Goal: Book appointment/travel/reservation

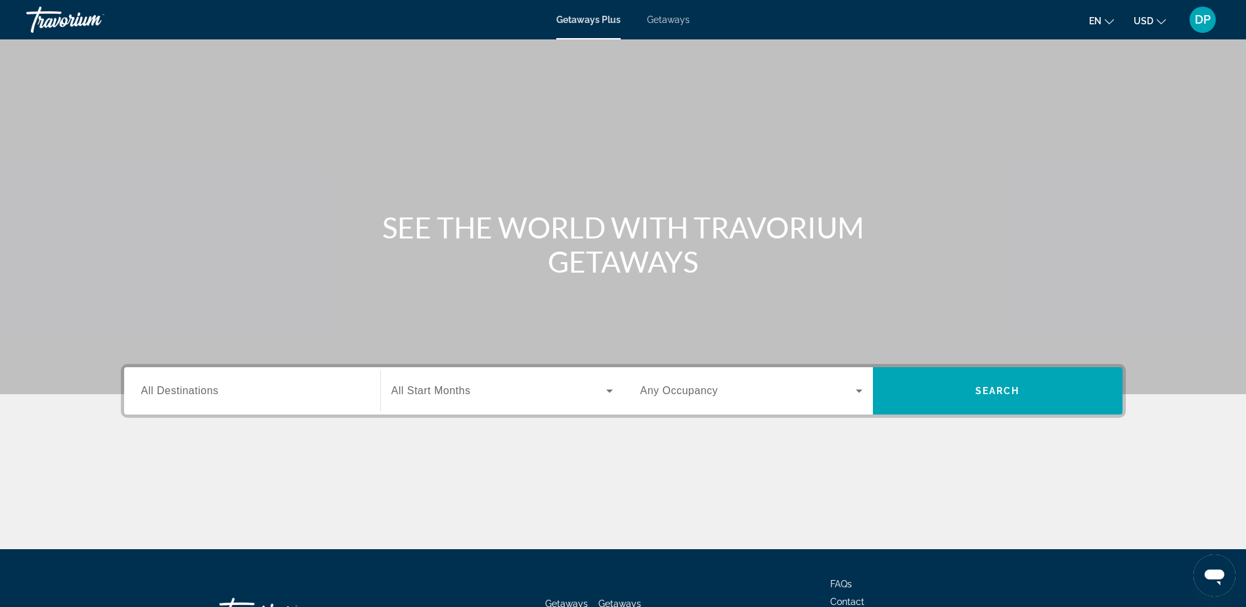
click at [340, 382] on div "Search widget" at bounding box center [252, 390] width 222 height 37
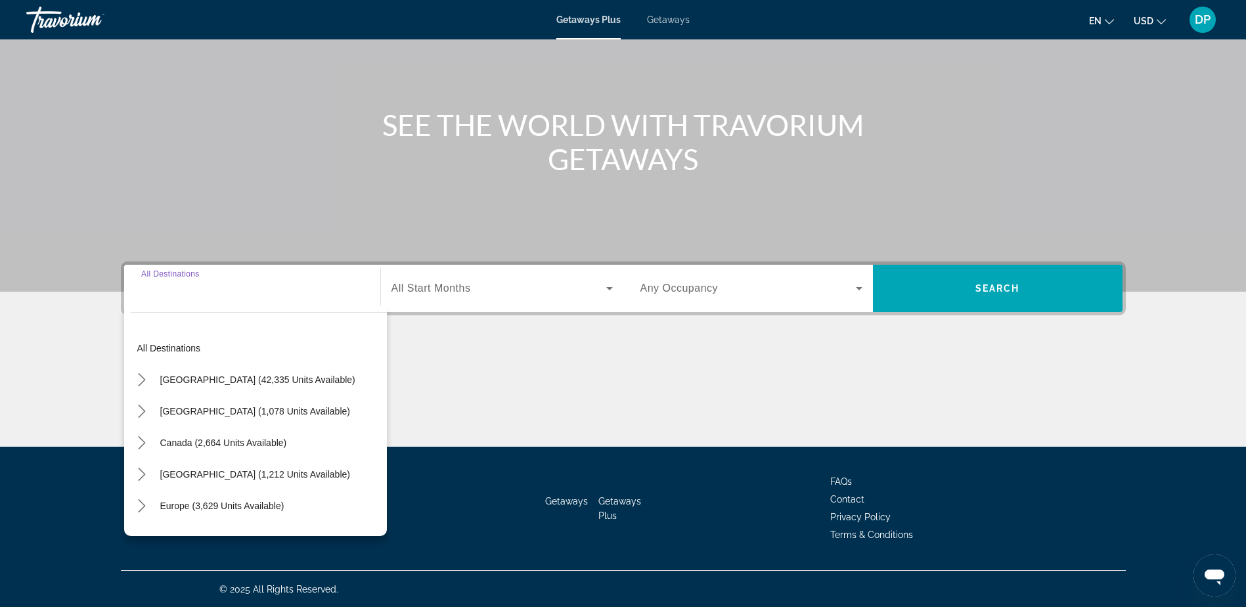
scroll to position [103, 0]
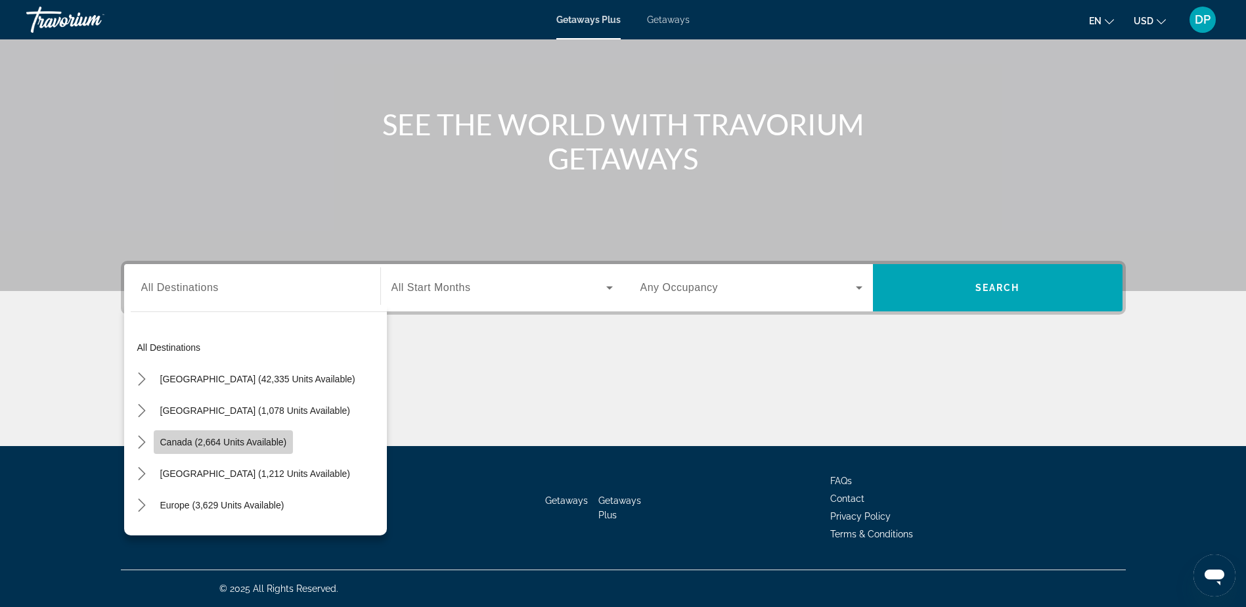
click at [280, 443] on span "Canada (2,664 units available)" at bounding box center [223, 442] width 127 height 11
type input "**********"
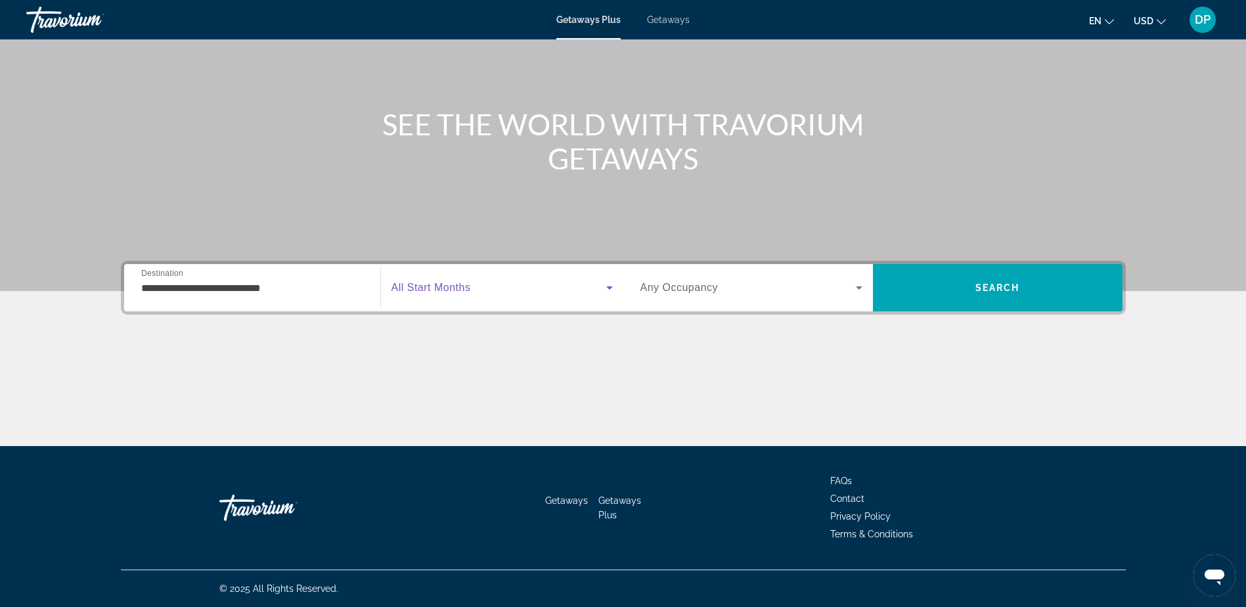
click at [514, 280] on span "Search widget" at bounding box center [498, 288] width 215 height 16
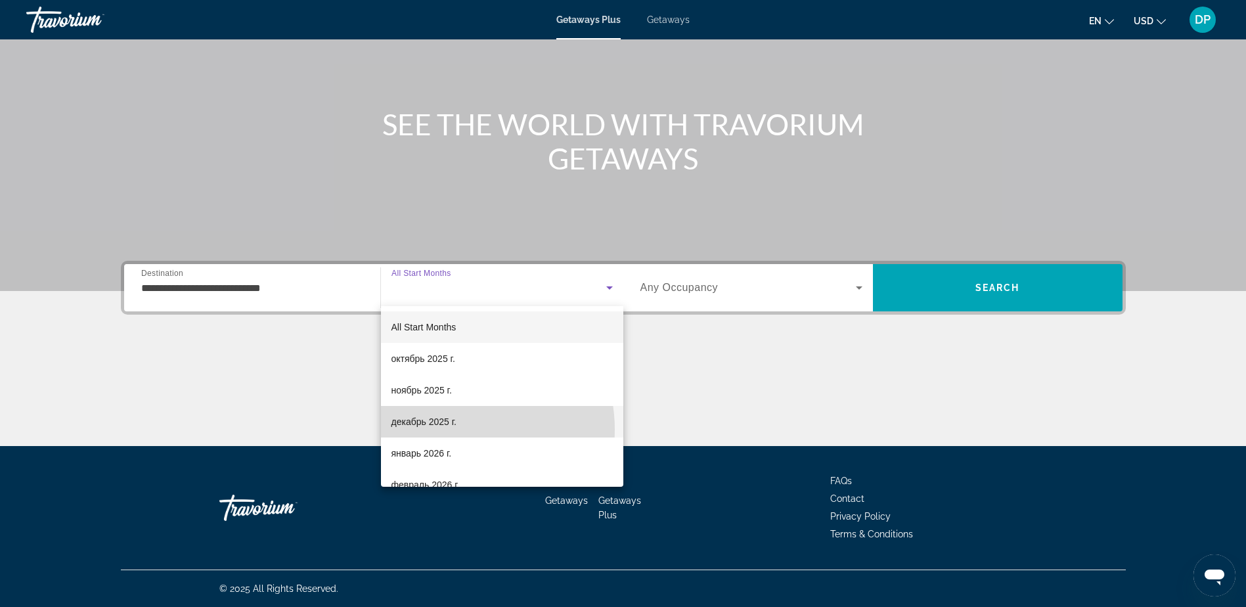
click at [451, 430] on mat-option "декабрь 2025 г." at bounding box center [502, 422] width 242 height 32
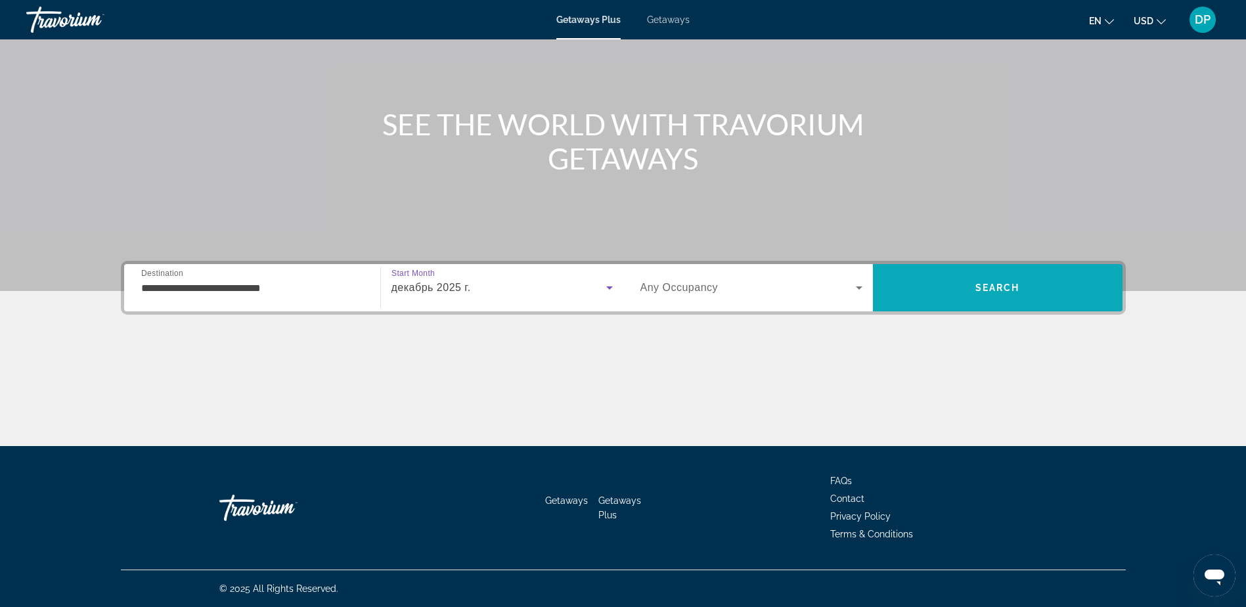
click at [965, 279] on span "Search" at bounding box center [998, 288] width 250 height 32
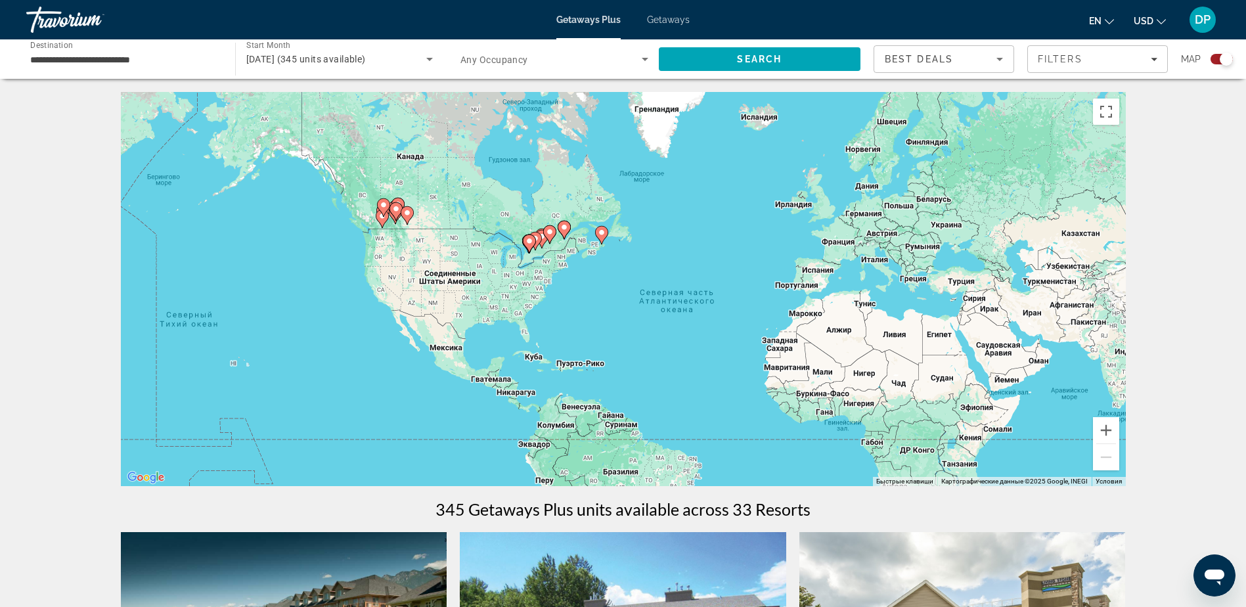
drag, startPoint x: 363, startPoint y: 234, endPoint x: 443, endPoint y: 261, distance: 84.9
click at [458, 268] on div "Чтобы активировать перетаскивание с помощью клавиатуры, нажмите Alt + Ввод. Пос…" at bounding box center [623, 289] width 1005 height 394
click at [1115, 433] on button "Увеличить" at bounding box center [1106, 430] width 26 height 26
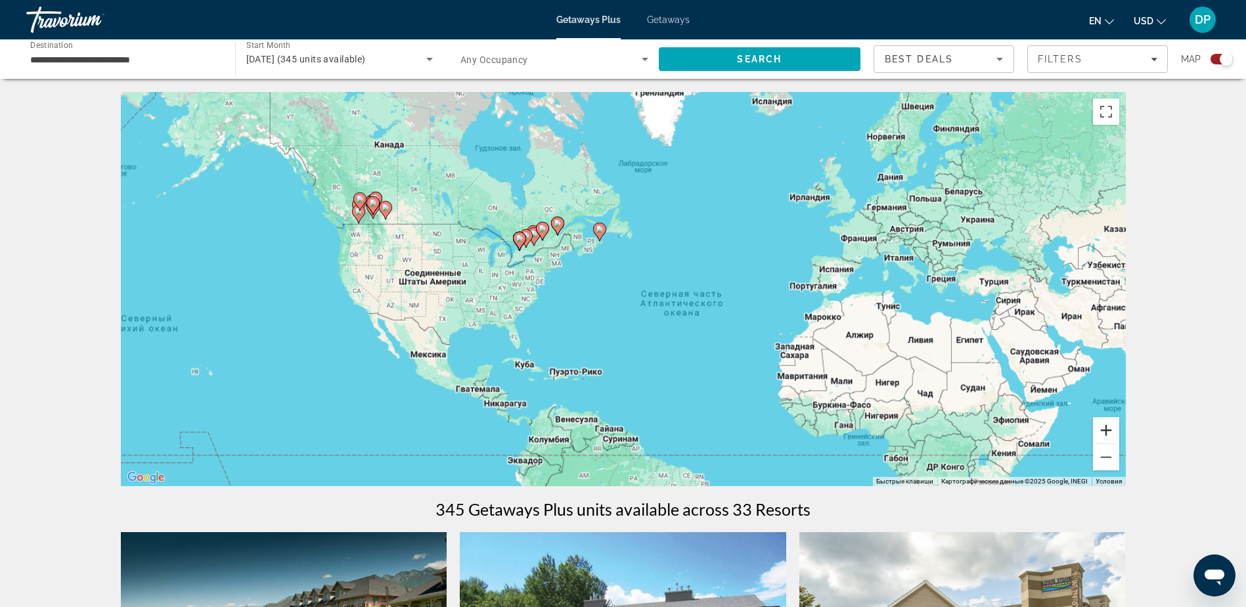
click at [1115, 433] on button "Увеличить" at bounding box center [1106, 430] width 26 height 26
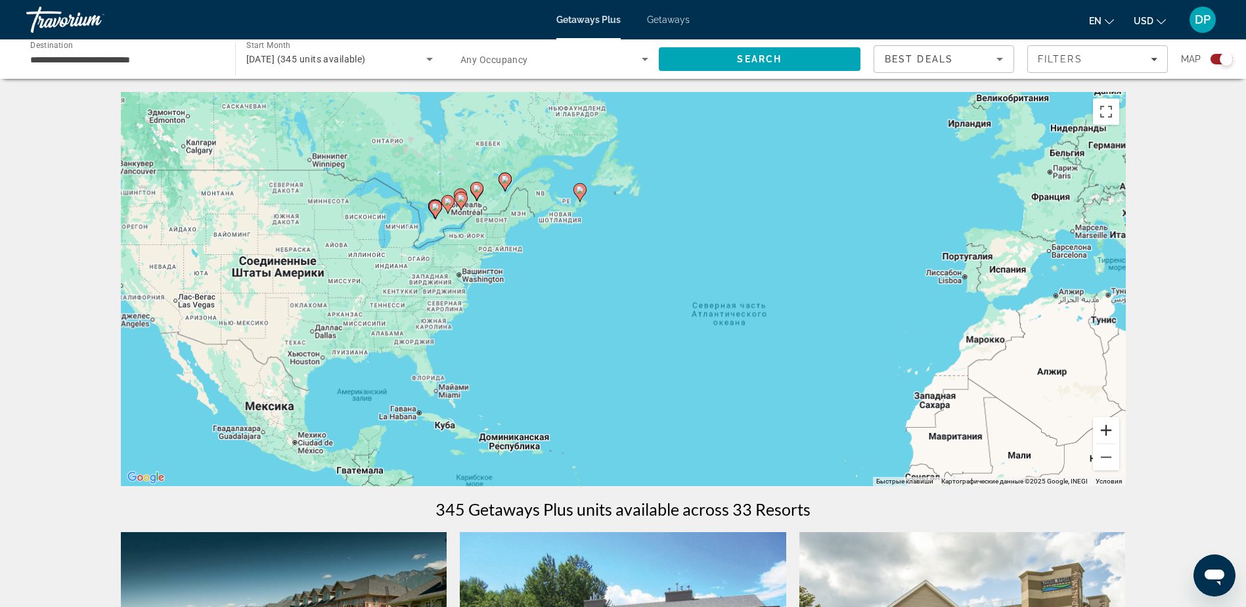
click at [1115, 433] on button "Увеличить" at bounding box center [1106, 430] width 26 height 26
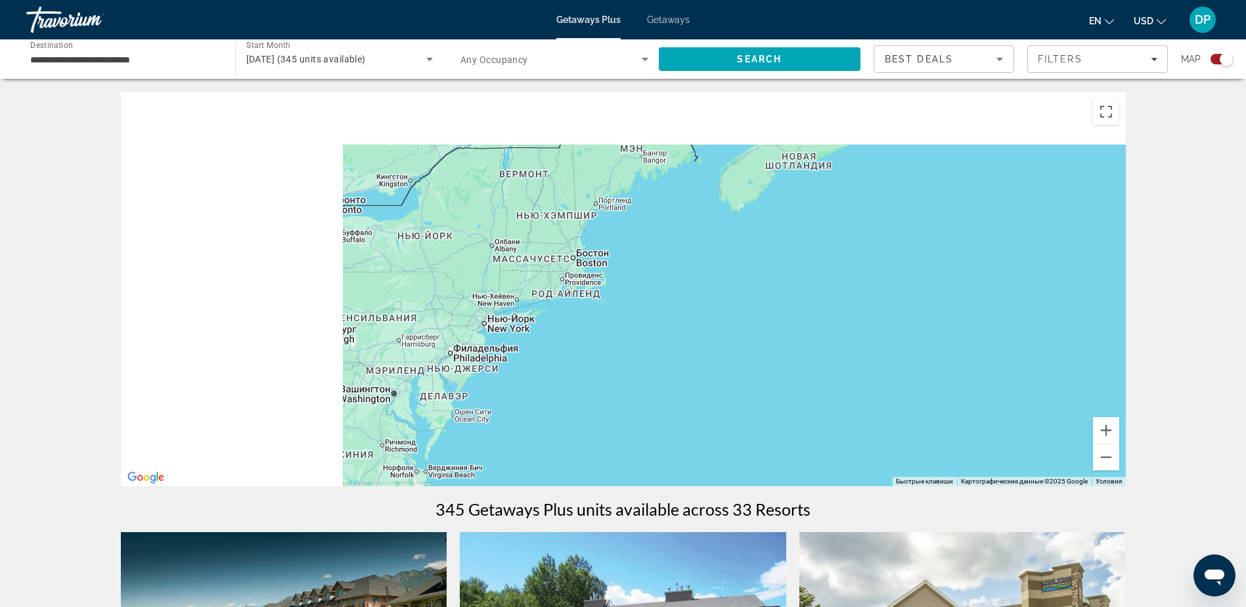
drag, startPoint x: 420, startPoint y: 250, endPoint x: 1001, endPoint y: 493, distance: 630.0
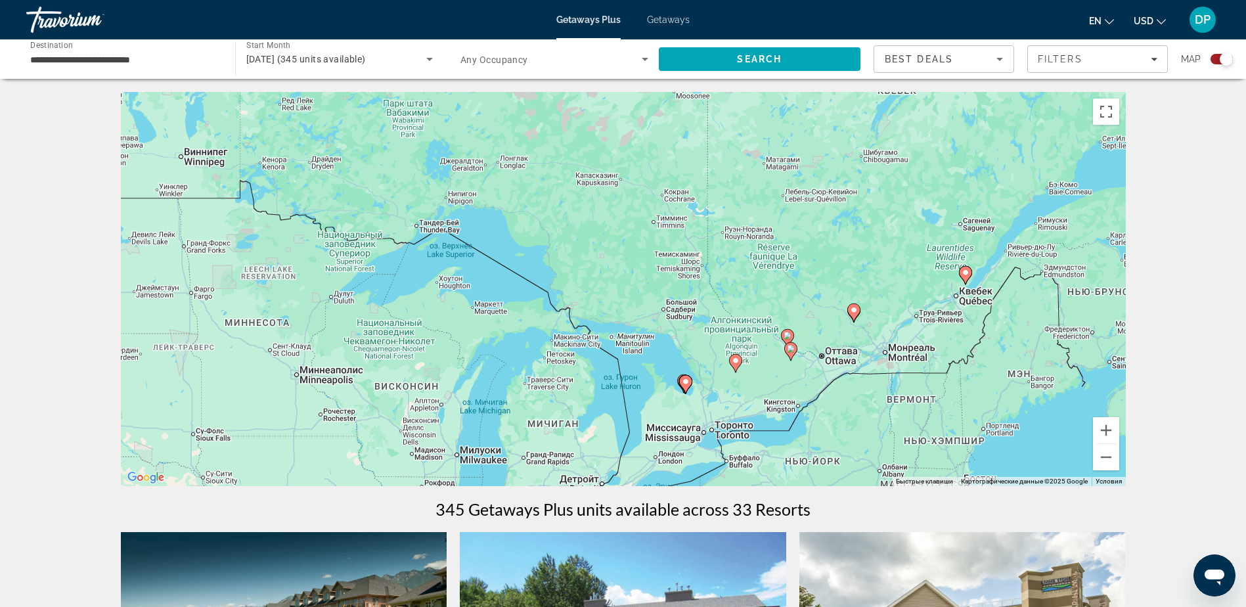
drag, startPoint x: 456, startPoint y: 276, endPoint x: 835, endPoint y: 391, distance: 396.4
click at [799, 384] on div "Чтобы активировать перетаскивание с помощью клавиатуры, нажмите Alt + Ввод. Пос…" at bounding box center [623, 289] width 1005 height 394
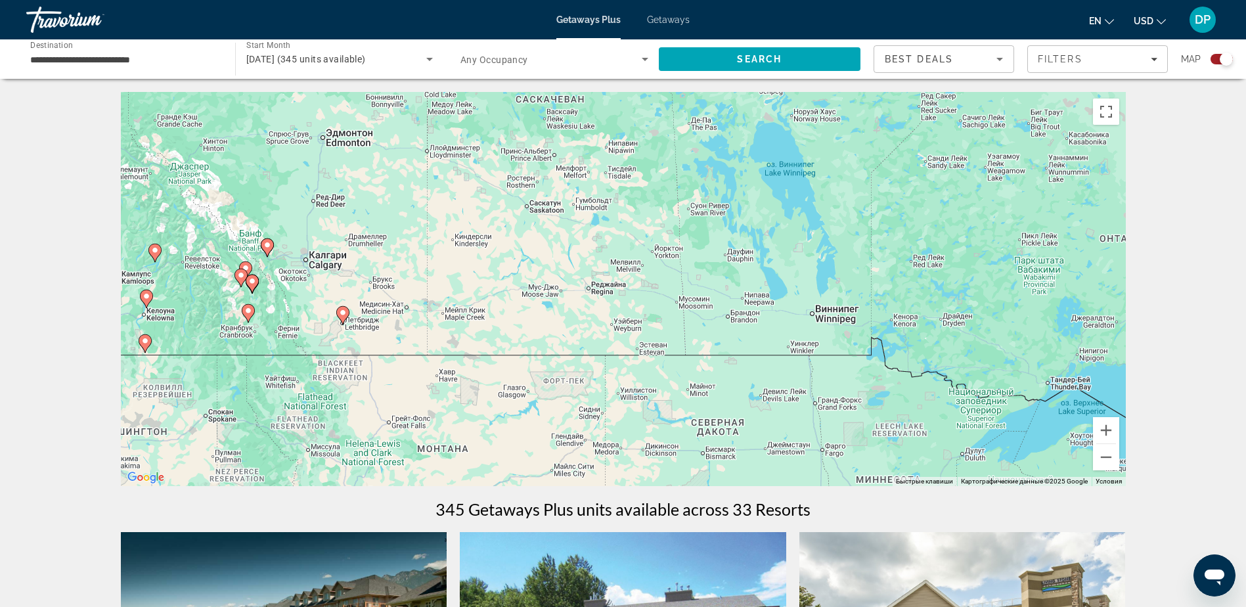
drag, startPoint x: 501, startPoint y: 340, endPoint x: 740, endPoint y: 391, distance: 243.7
click at [735, 389] on div "Чтобы активировать перетаскивание с помощью клавиатуры, нажмите Alt + Ввод. Пос…" at bounding box center [623, 289] width 1005 height 394
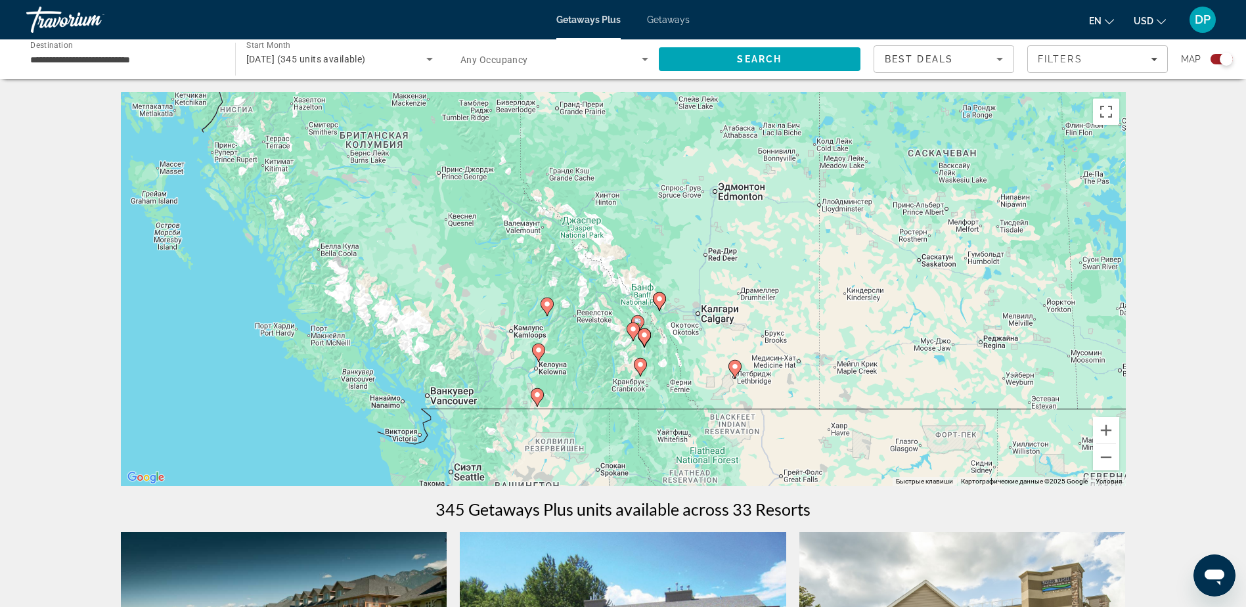
drag, startPoint x: 724, startPoint y: 391, endPoint x: 633, endPoint y: 342, distance: 103.2
click at [633, 342] on div "Чтобы активировать перетаскивание с помощью клавиатуры, нажмите Alt + Ввод. Пос…" at bounding box center [623, 289] width 1005 height 394
click at [1109, 431] on button "Увеличить" at bounding box center [1106, 430] width 26 height 26
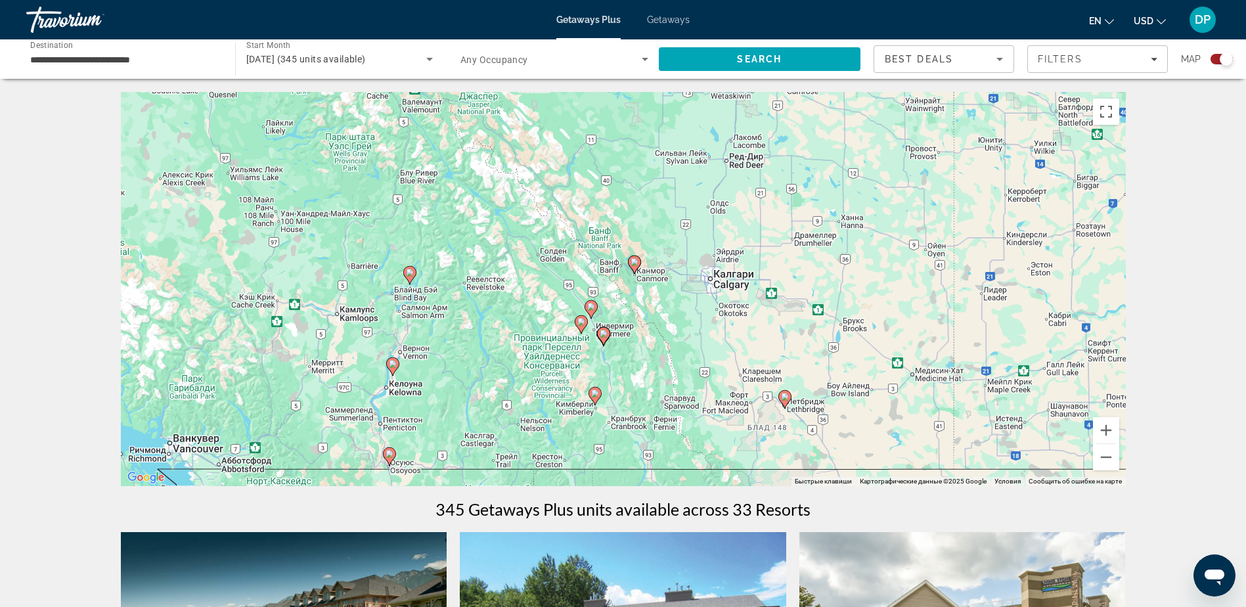
drag, startPoint x: 741, startPoint y: 370, endPoint x: 685, endPoint y: 314, distance: 79.4
click at [685, 314] on div "Чтобы активировать перетаскивание с помощью клавиатуры, нажмите Alt + Ввод. Пос…" at bounding box center [623, 289] width 1005 height 394
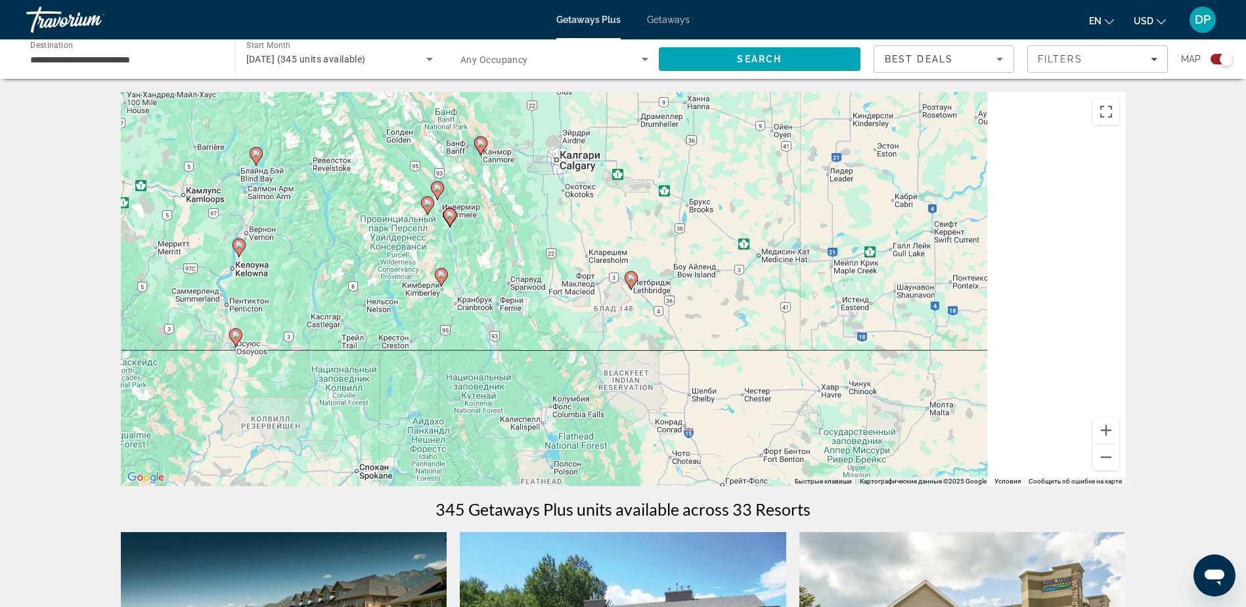
drag, startPoint x: 713, startPoint y: 343, endPoint x: 500, endPoint y: 154, distance: 285.2
click at [502, 156] on div "Чтобы активировать перетаскивание с помощью клавиатуры, нажмите Alt + Ввод. Пос…" at bounding box center [623, 289] width 1005 height 394
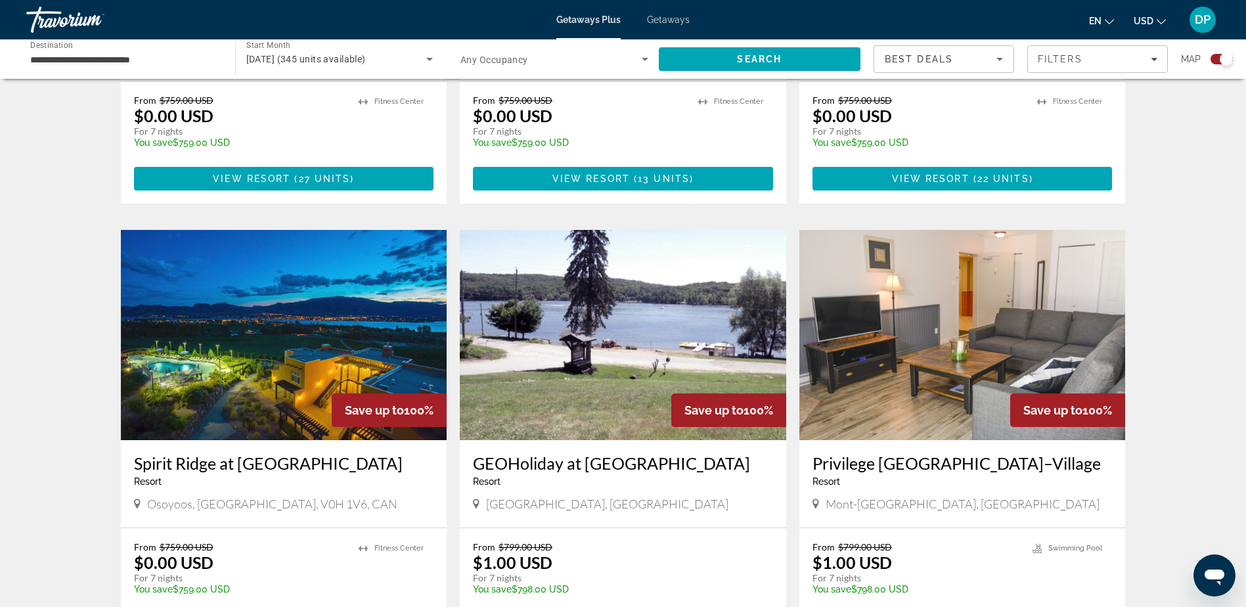
scroll to position [1773, 0]
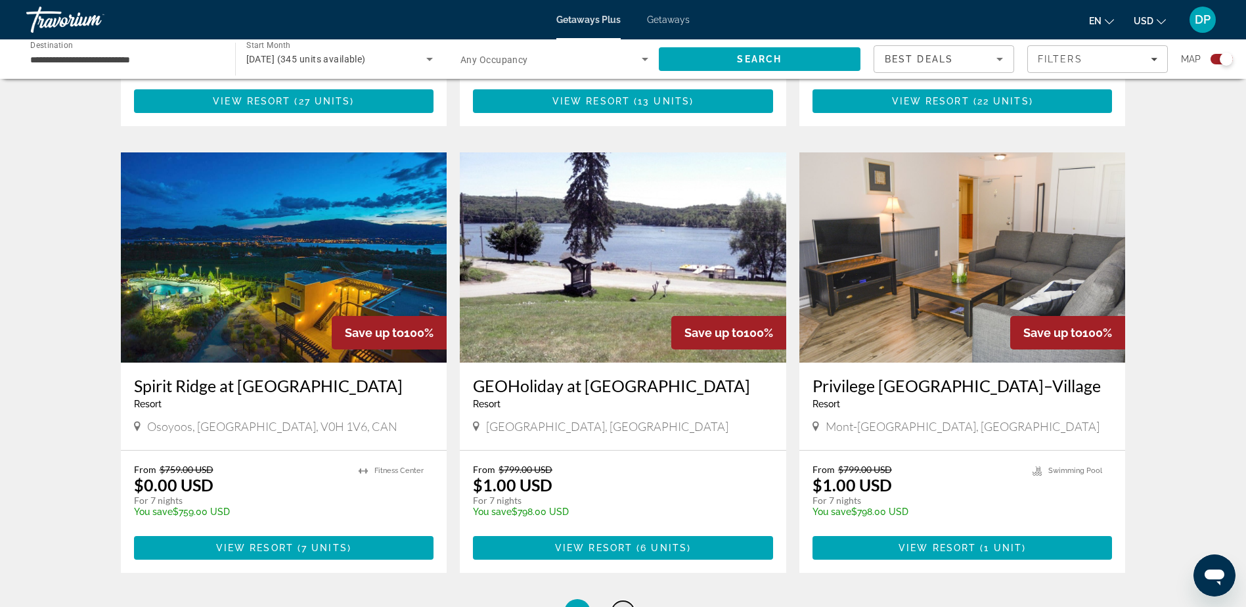
click at [617, 601] on link "page 2" at bounding box center [622, 612] width 23 height 23
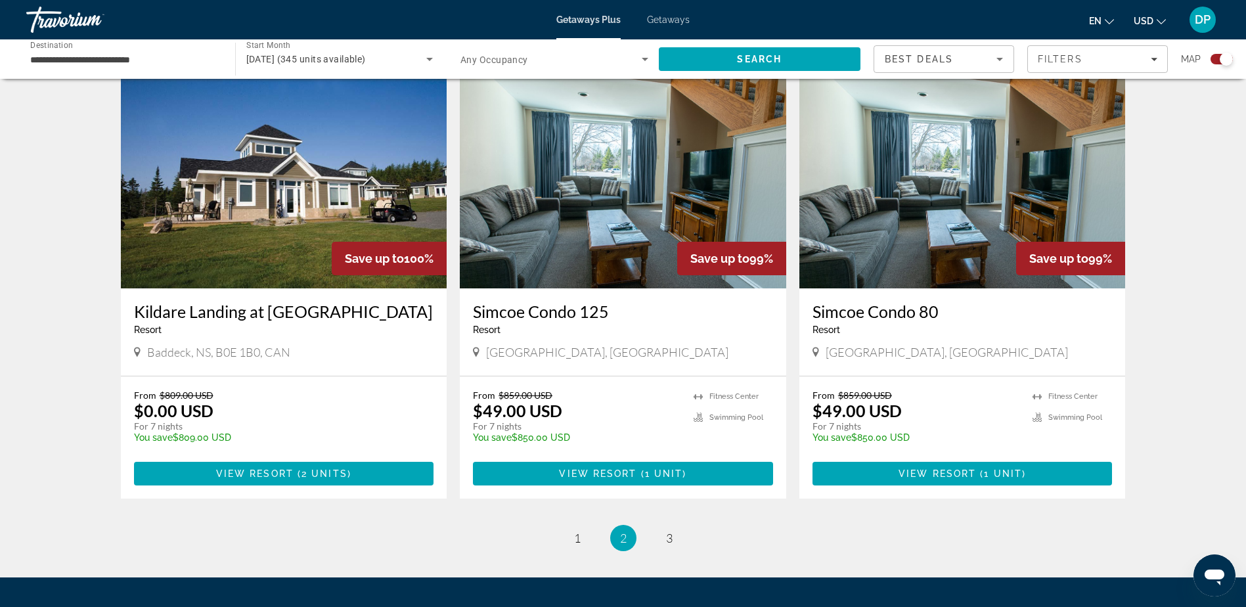
scroll to position [1925, 0]
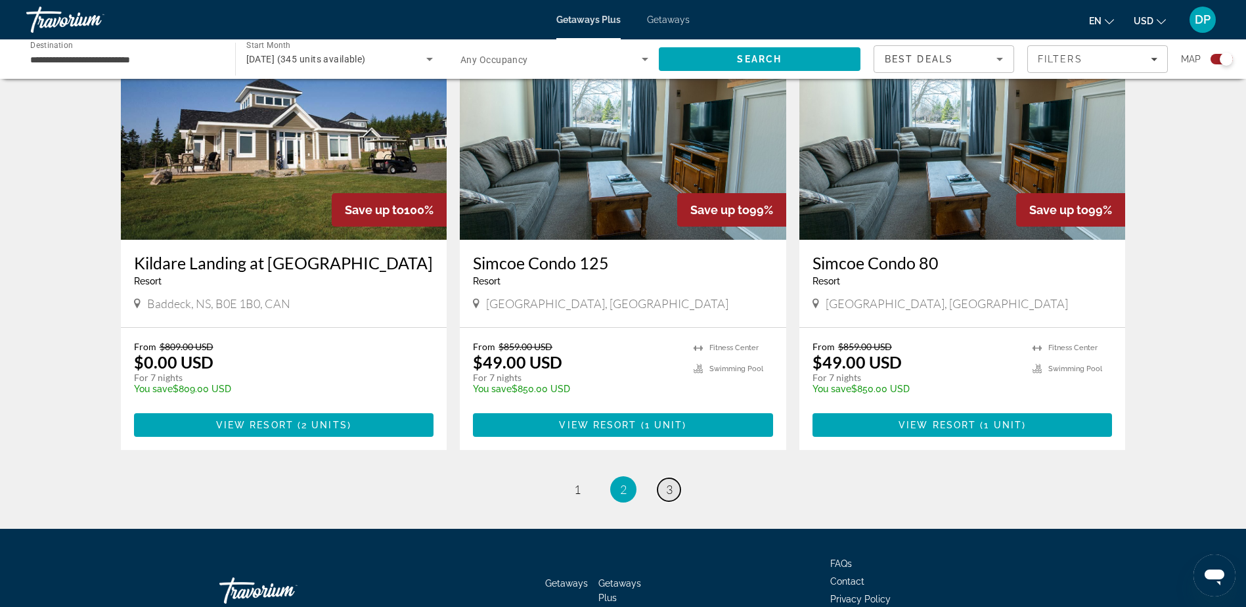
click at [673, 478] on link "page 3" at bounding box center [668, 489] width 23 height 23
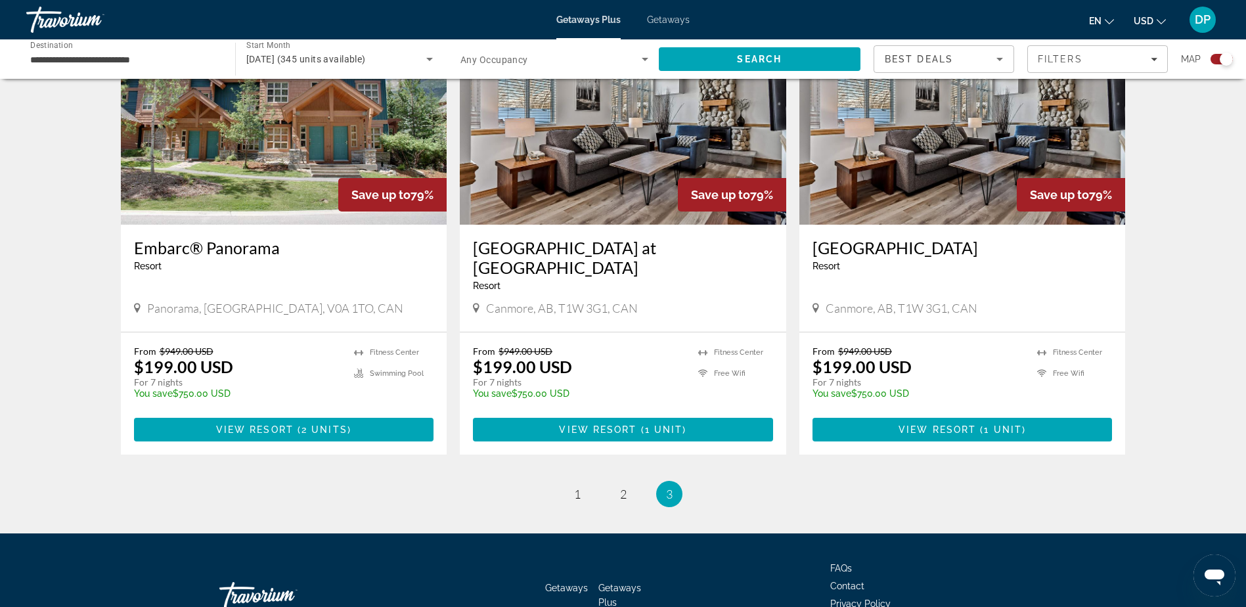
scroll to position [1537, 0]
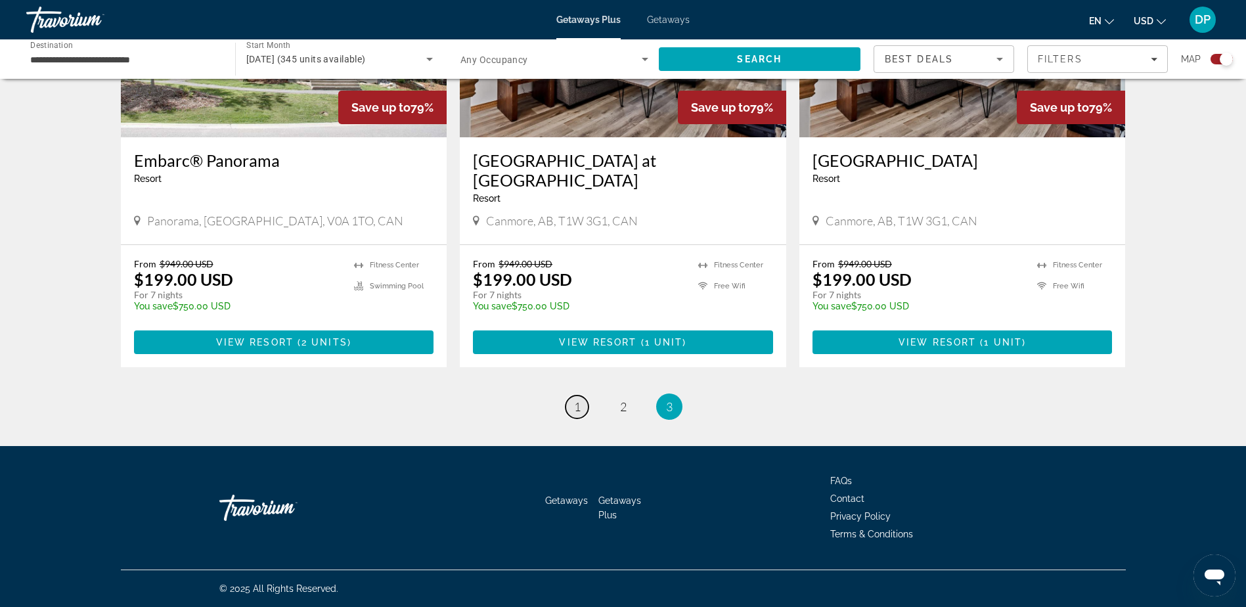
click at [577, 414] on link "page 1" at bounding box center [576, 406] width 23 height 23
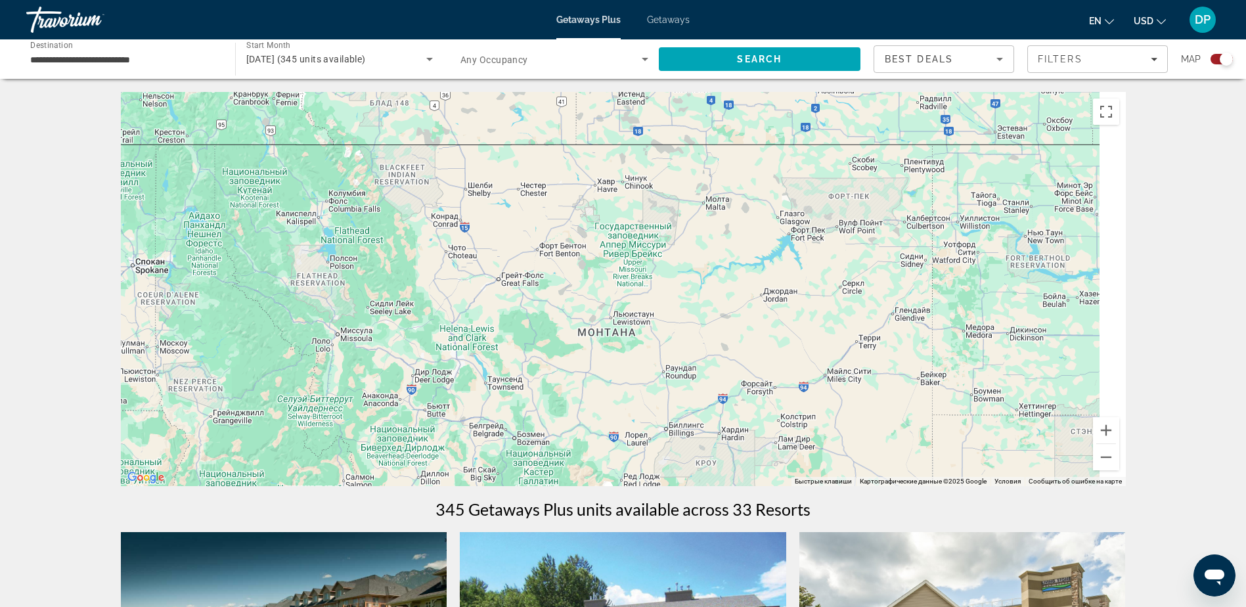
drag, startPoint x: 750, startPoint y: 339, endPoint x: 483, endPoint y: 264, distance: 277.0
click at [487, 266] on div "Чтобы активировать перетаскивание с помощью клавиатуры, нажмите Alt + Ввод. Пос…" at bounding box center [623, 289] width 1005 height 394
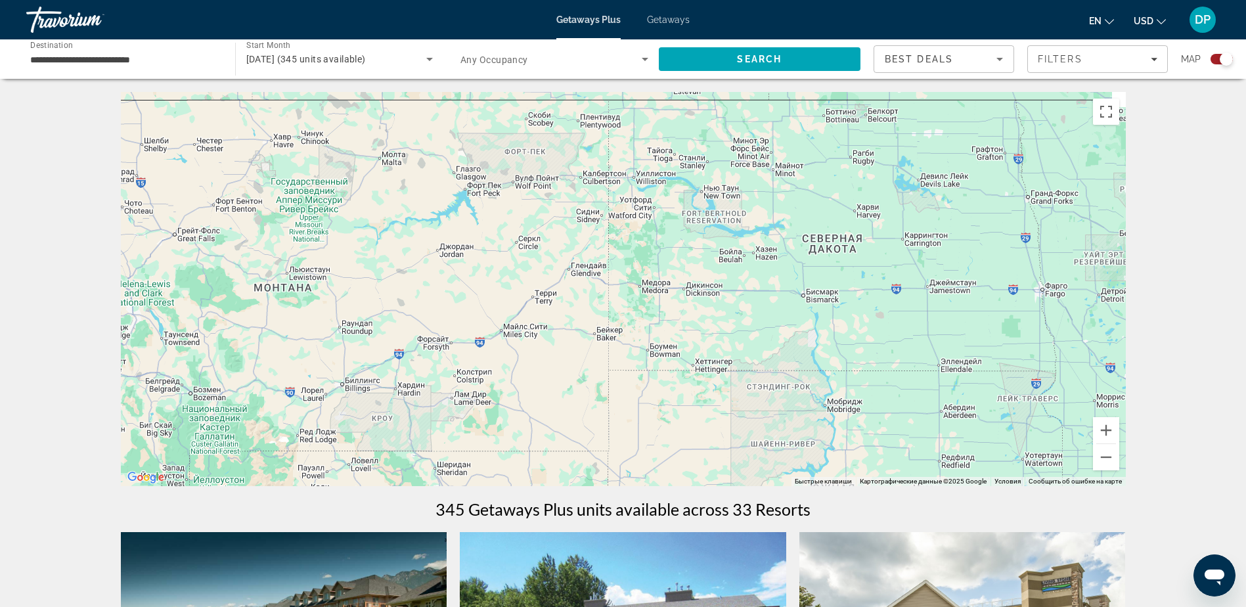
drag, startPoint x: 591, startPoint y: 343, endPoint x: 470, endPoint y: 502, distance: 200.1
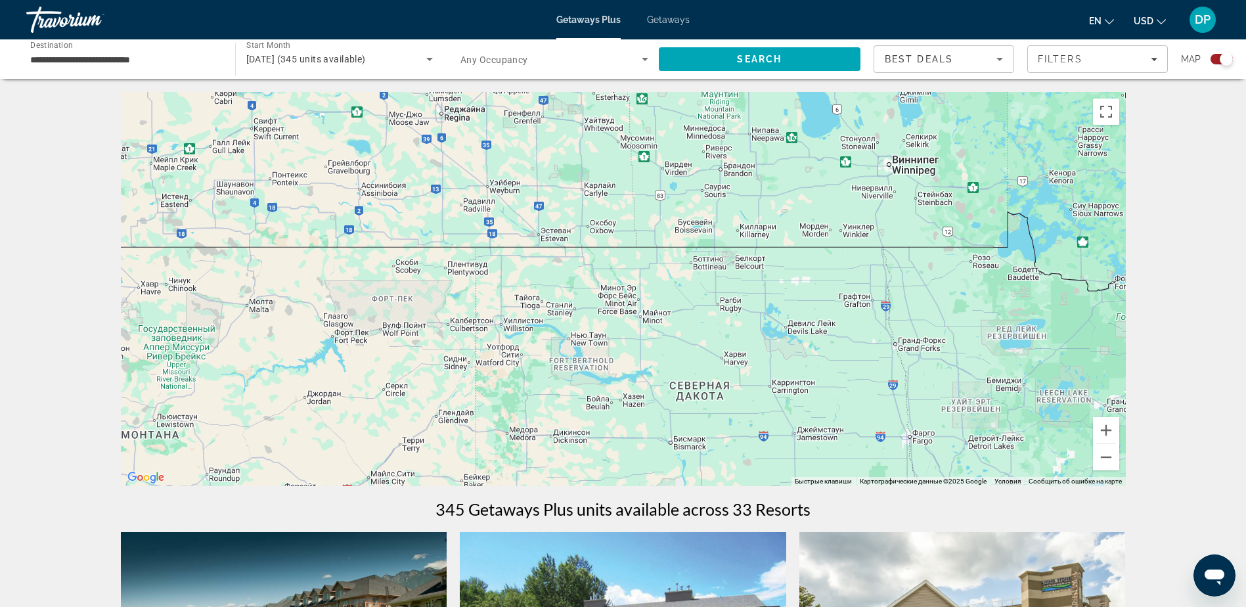
drag, startPoint x: 578, startPoint y: 301, endPoint x: 483, endPoint y: 485, distance: 207.1
click at [483, 485] on div "Чтобы активировать перетаскивание с помощью клавиатуры, нажмите Alt + Ввод. Пос…" at bounding box center [623, 289] width 1005 height 394
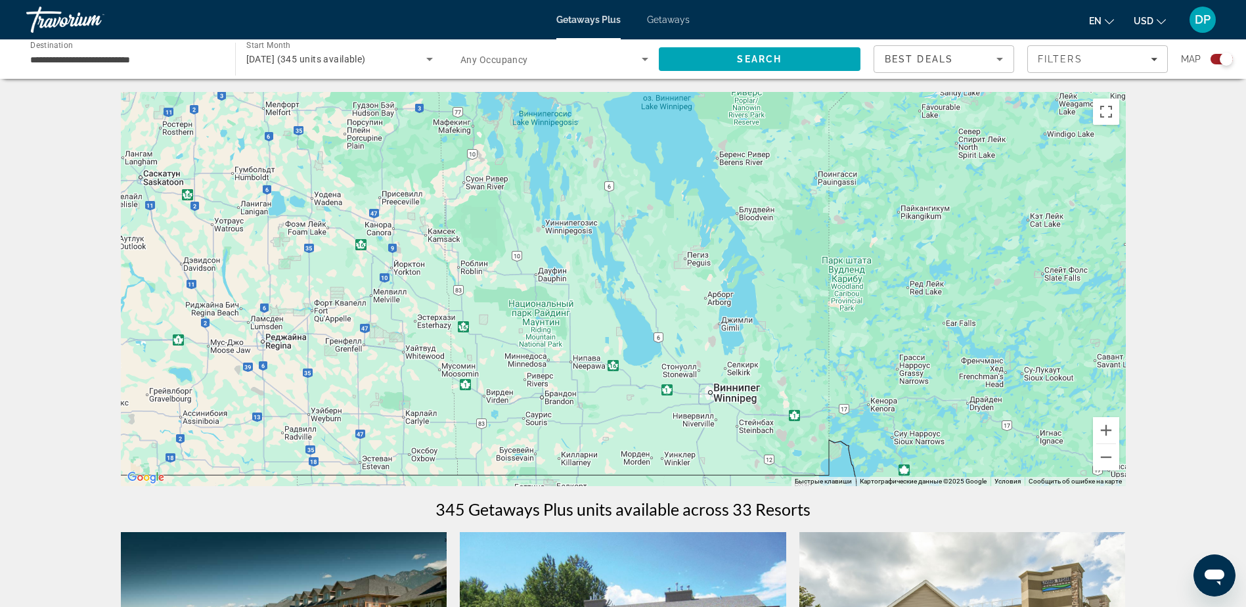
drag, startPoint x: 790, startPoint y: 378, endPoint x: 464, endPoint y: 200, distance: 371.8
click at [490, 207] on div "Main content" at bounding box center [623, 289] width 1005 height 394
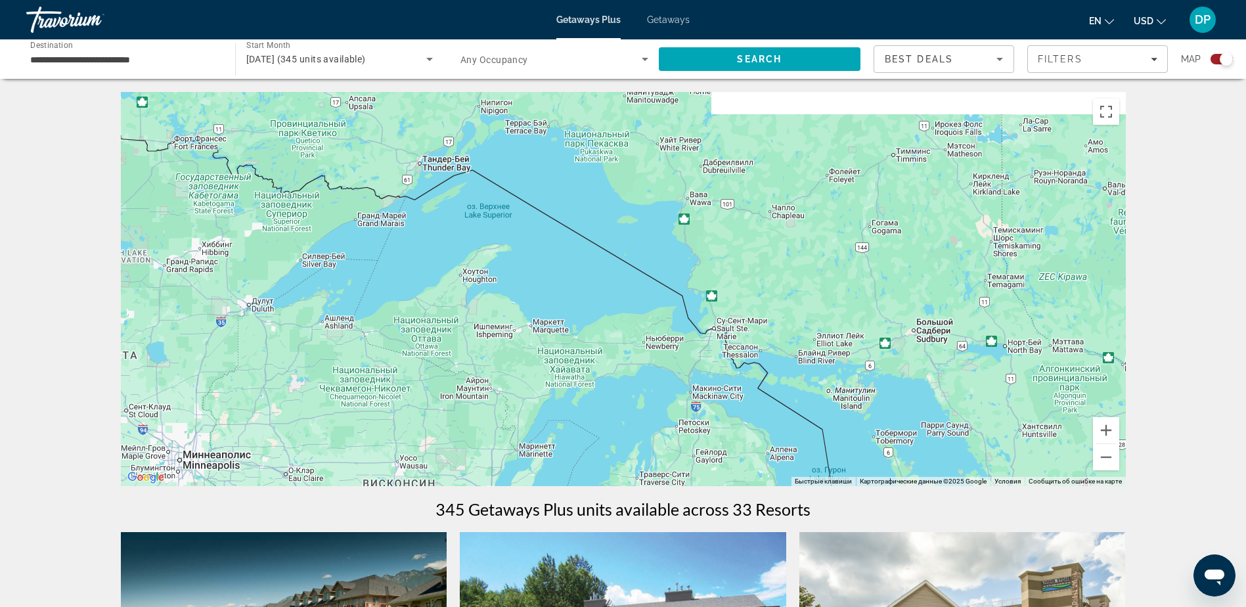
drag, startPoint x: 711, startPoint y: 348, endPoint x: 783, endPoint y: 387, distance: 81.4
click at [763, 382] on div "Main content" at bounding box center [623, 289] width 1005 height 394
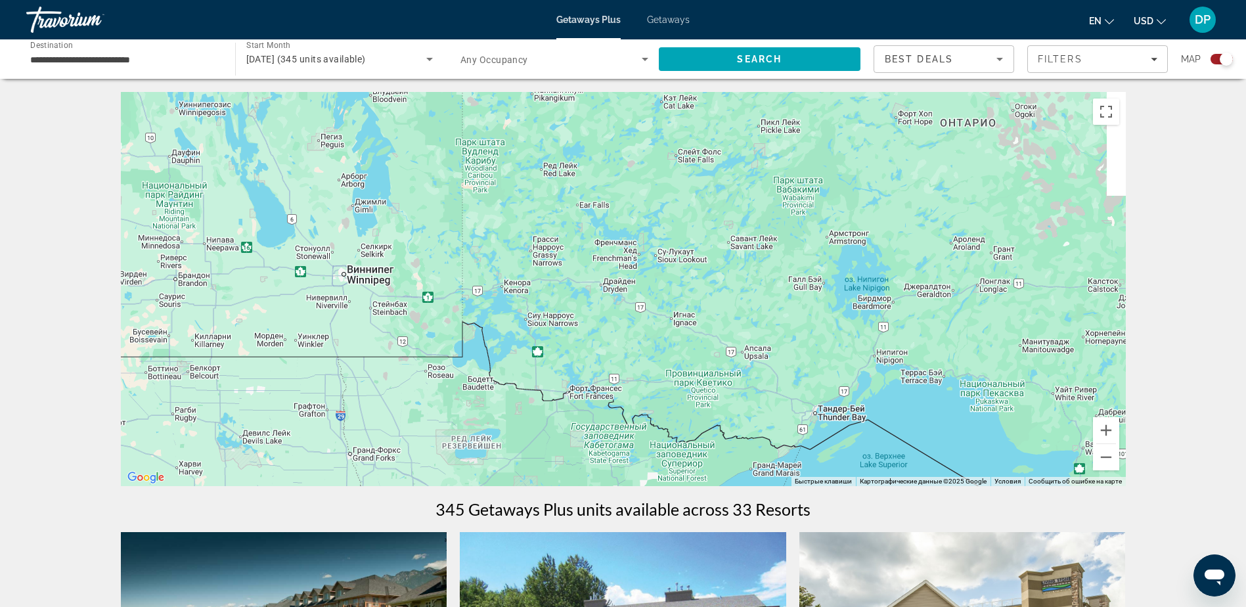
drag, startPoint x: 693, startPoint y: 300, endPoint x: 458, endPoint y: 217, distance: 248.9
click at [490, 224] on div "Main content" at bounding box center [623, 289] width 1005 height 394
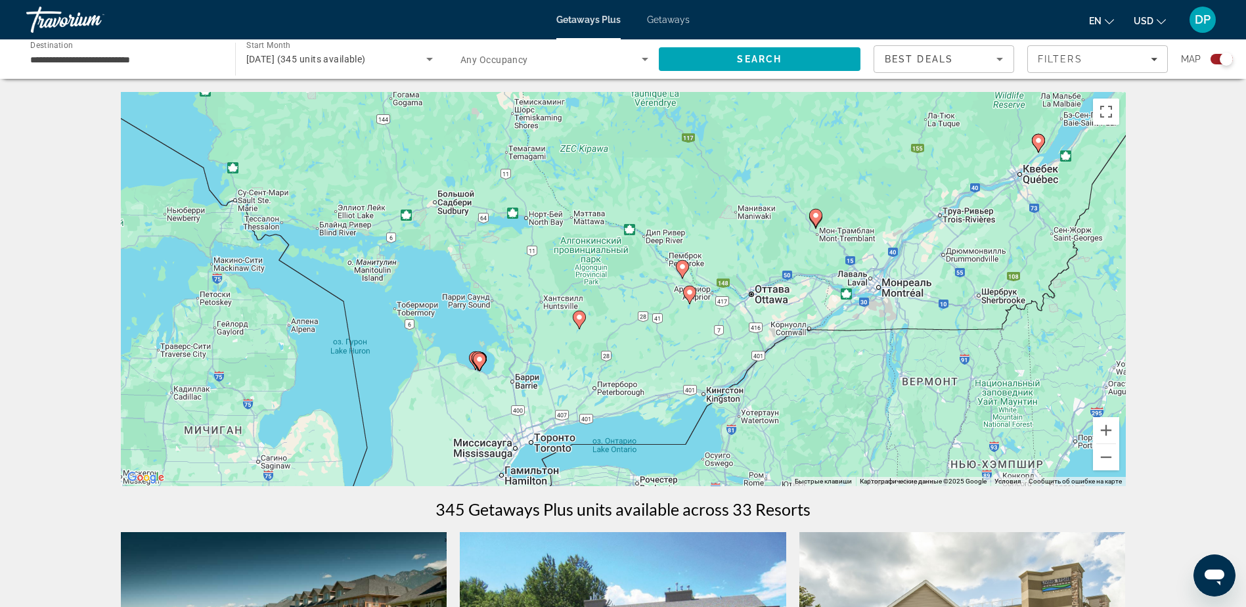
drag, startPoint x: 561, startPoint y: 253, endPoint x: 506, endPoint y: 208, distance: 71.4
click at [506, 208] on div "Чтобы активировать перетаскивание с помощью клавиатуры, нажмите Alt + Ввод. Пос…" at bounding box center [623, 289] width 1005 height 394
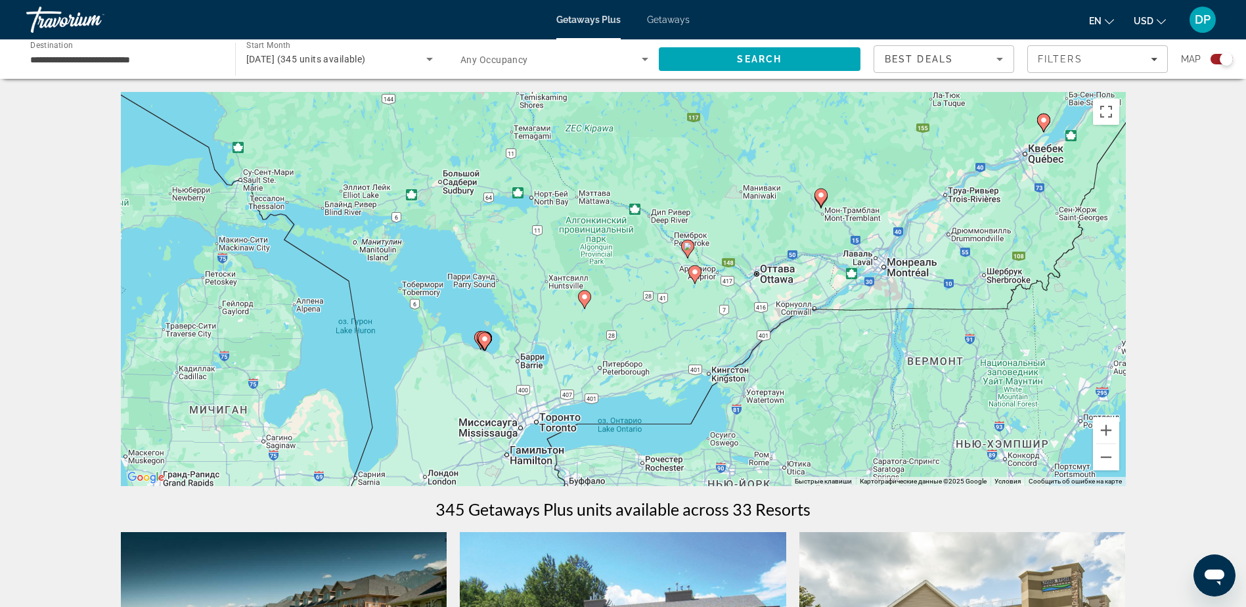
drag, startPoint x: 493, startPoint y: 227, endPoint x: 482, endPoint y: 201, distance: 28.5
click at [482, 201] on div "Чтобы активировать перетаскивание с помощью клавиатуры, нажмите Alt + Ввод. Пос…" at bounding box center [623, 289] width 1005 height 394
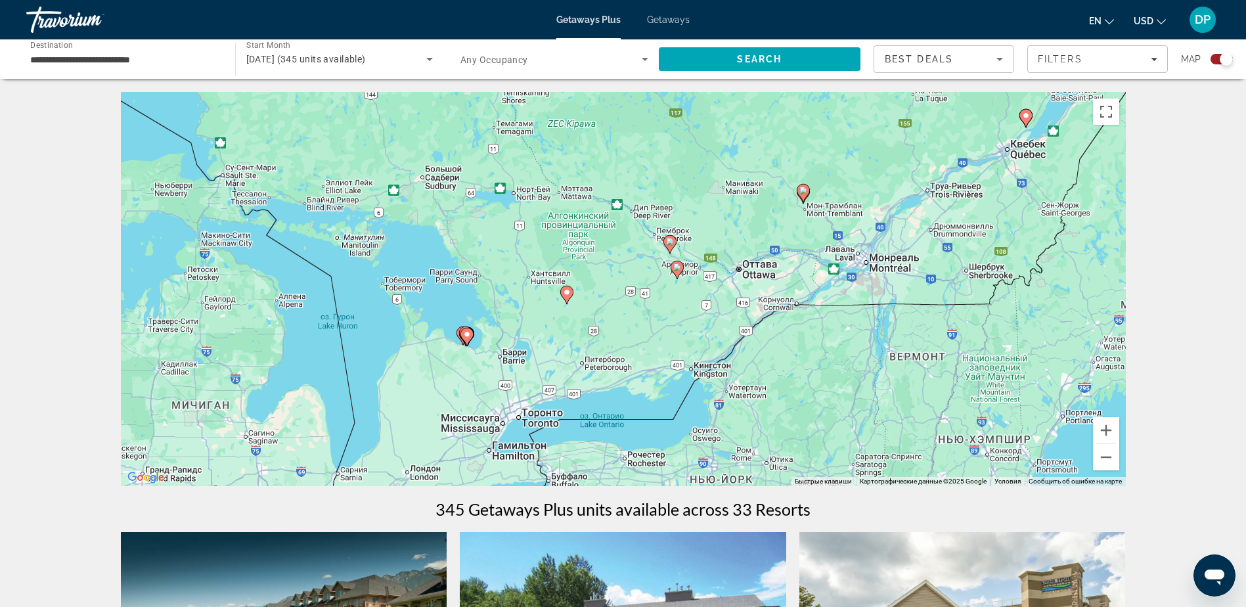
click at [471, 340] on icon "Main content" at bounding box center [466, 337] width 13 height 18
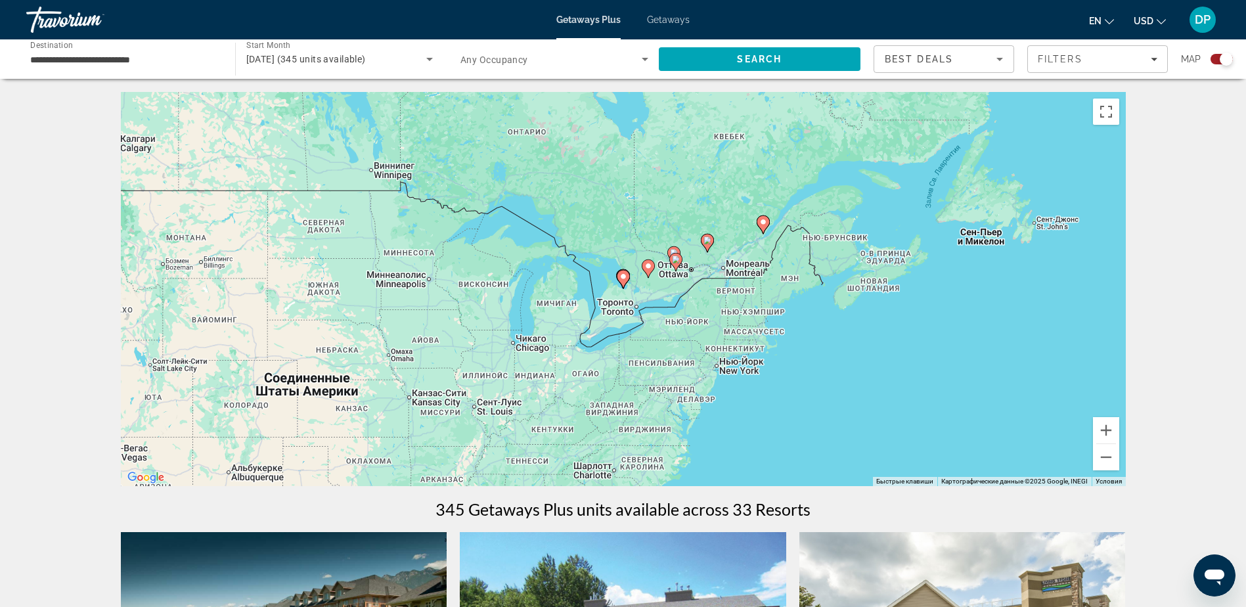
click at [622, 284] on icon "Main content" at bounding box center [623, 279] width 12 height 17
type input "**********"
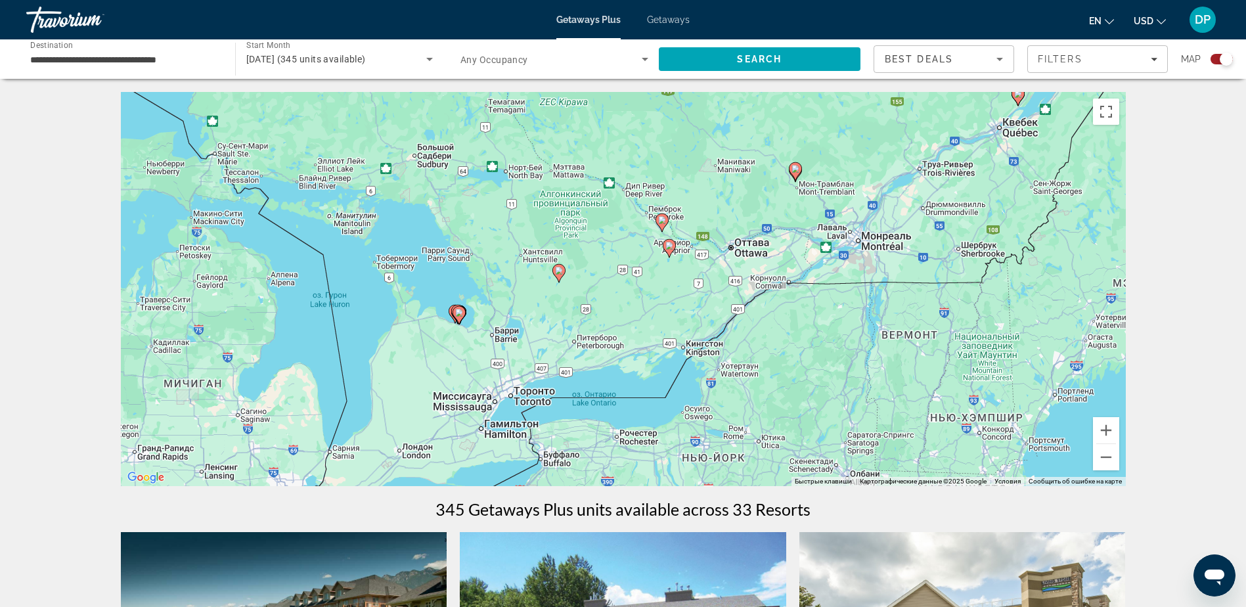
drag, startPoint x: 803, startPoint y: 309, endPoint x: 595, endPoint y: 372, distance: 216.7
click at [595, 371] on div "Чтобы активировать перетаскивание с помощью клавиатуры, нажмите Alt + Ввод. Пос…" at bounding box center [623, 289] width 1005 height 394
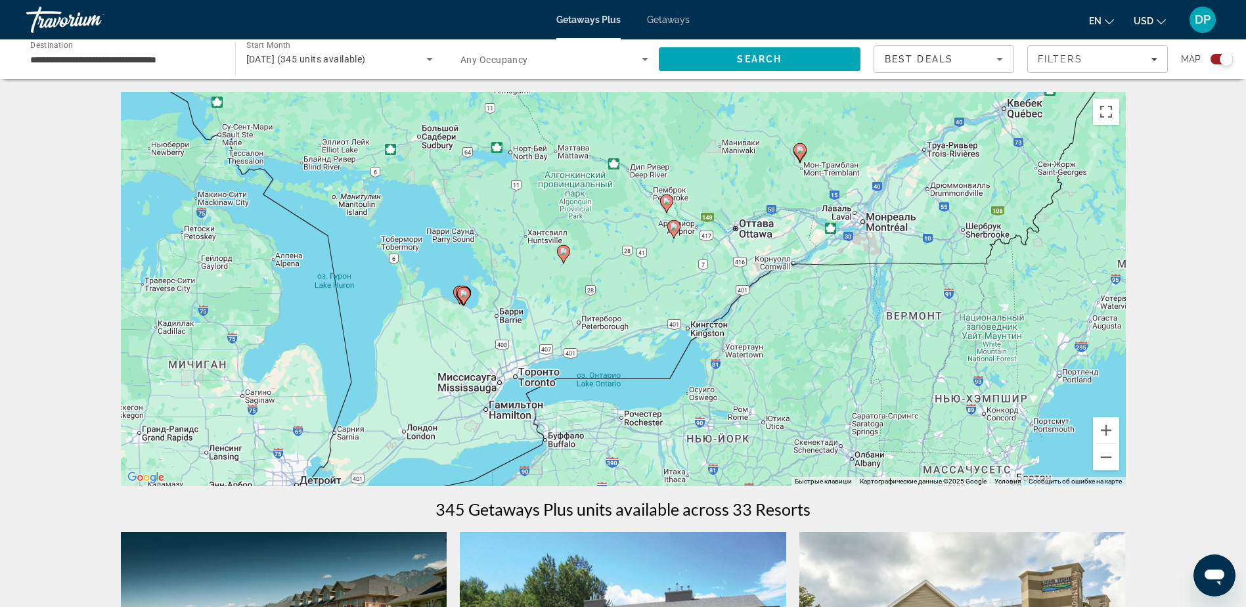
drag, startPoint x: 676, startPoint y: 320, endPoint x: 738, endPoint y: 272, distance: 78.2
click at [738, 272] on div "Чтобы активировать перетаскивание с помощью клавиатуры, нажмите Alt + Ввод. Пос…" at bounding box center [623, 289] width 1005 height 394
click at [1111, 439] on button "Увеличить" at bounding box center [1106, 430] width 26 height 26
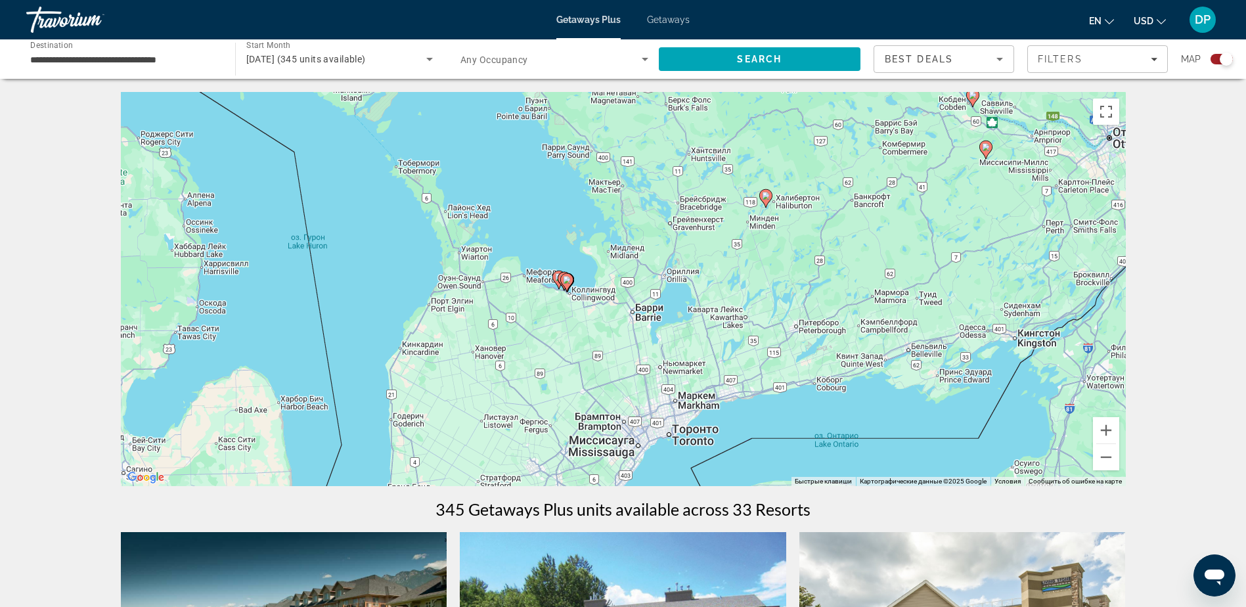
drag, startPoint x: 550, startPoint y: 359, endPoint x: 816, endPoint y: 325, distance: 268.1
click at [816, 325] on div "Чтобы активировать перетаскивание с помощью клавиатуры, нажмите Alt + Ввод. Пос…" at bounding box center [623, 289] width 1005 height 394
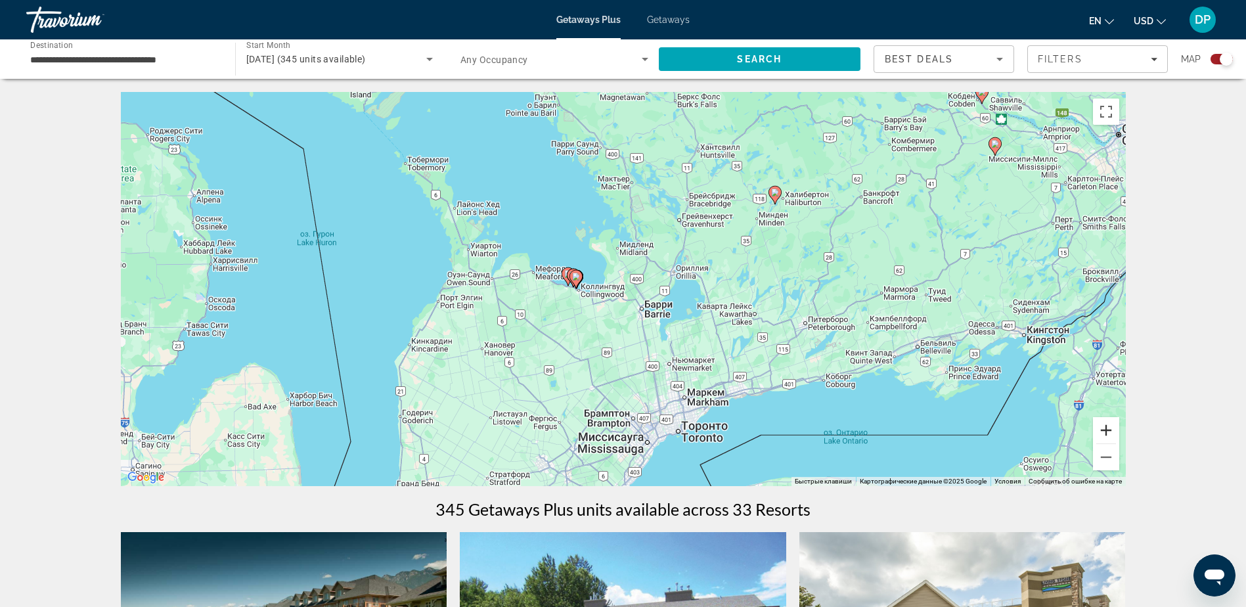
click at [1107, 426] on button "Увеличить" at bounding box center [1106, 430] width 26 height 26
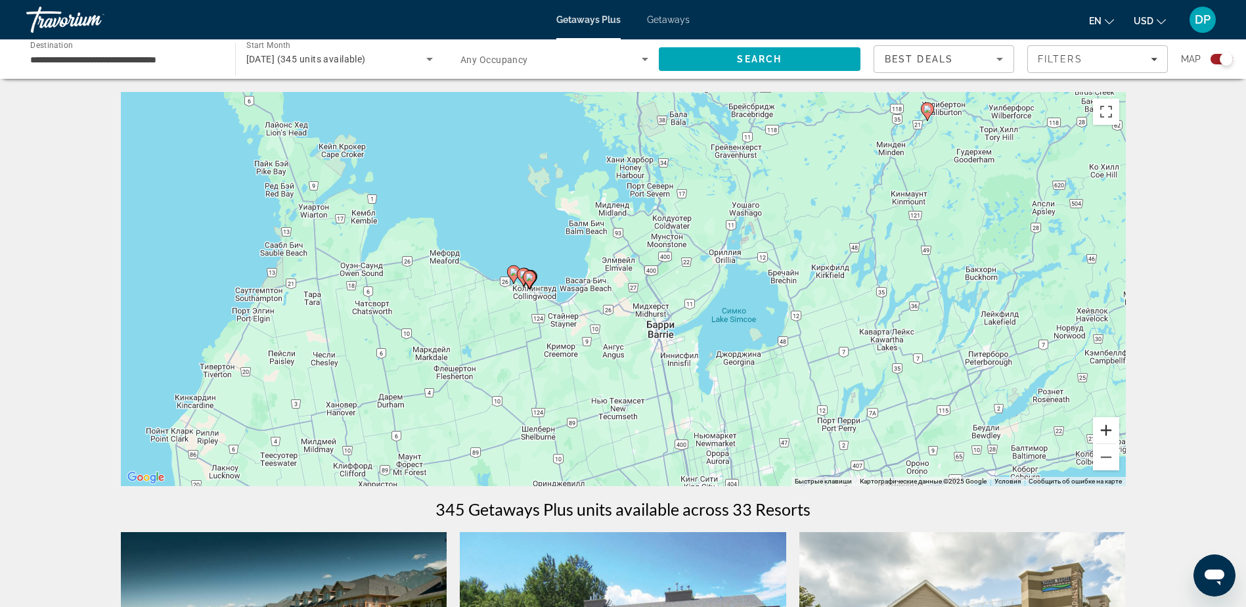
click at [1107, 426] on button "Увеличить" at bounding box center [1106, 430] width 26 height 26
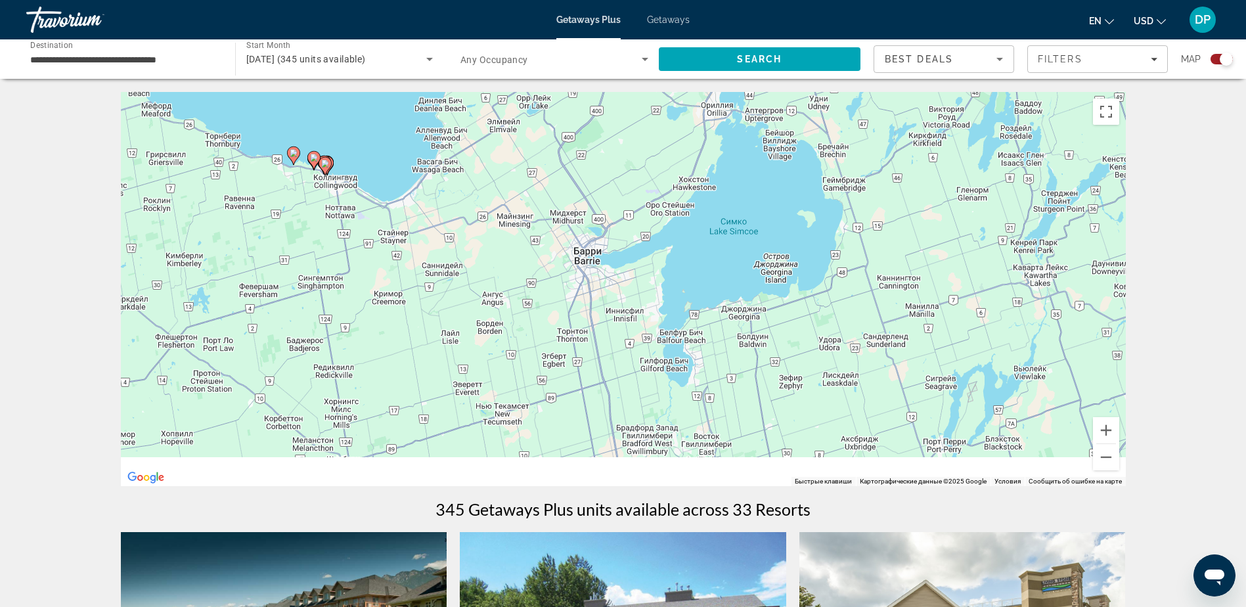
drag, startPoint x: 814, startPoint y: 393, endPoint x: 703, endPoint y: 278, distance: 159.8
click at [703, 278] on div "Чтобы активировать перетаскивание с помощью клавиатуры, нажмите Alt + Ввод. Пос…" at bounding box center [623, 289] width 1005 height 394
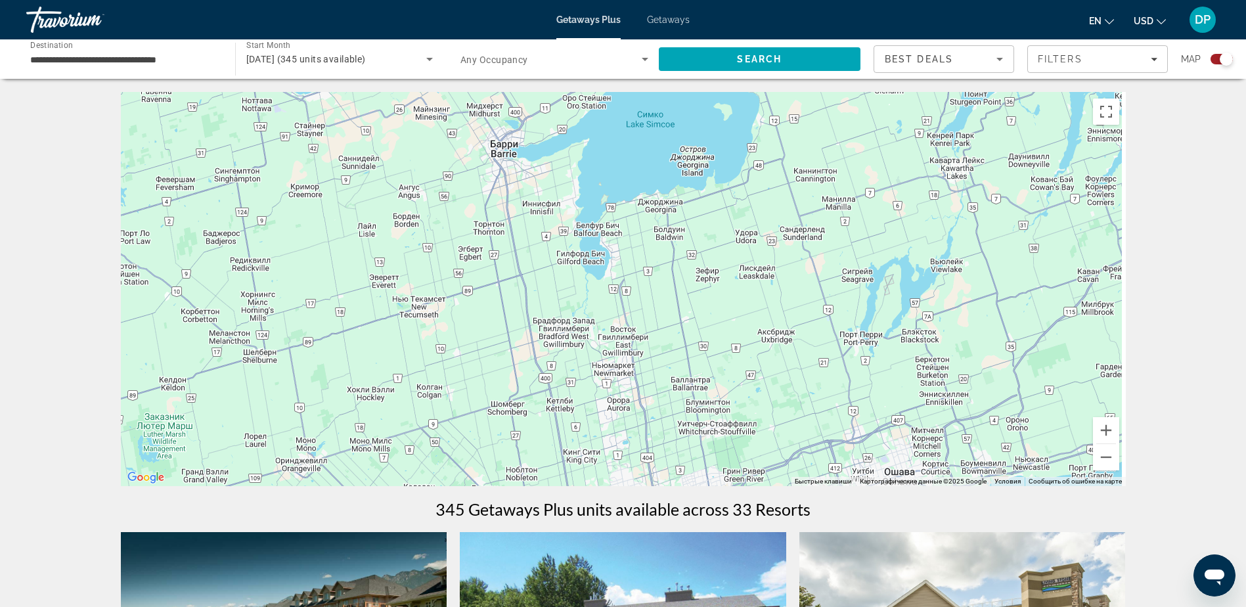
drag, startPoint x: 543, startPoint y: 274, endPoint x: 465, endPoint y: 137, distance: 157.4
click at [452, 129] on div "Чтобы активировать перетаскивание с помощью клавиатуры, нажмите Alt + Ввод. Пос…" at bounding box center [623, 289] width 1005 height 394
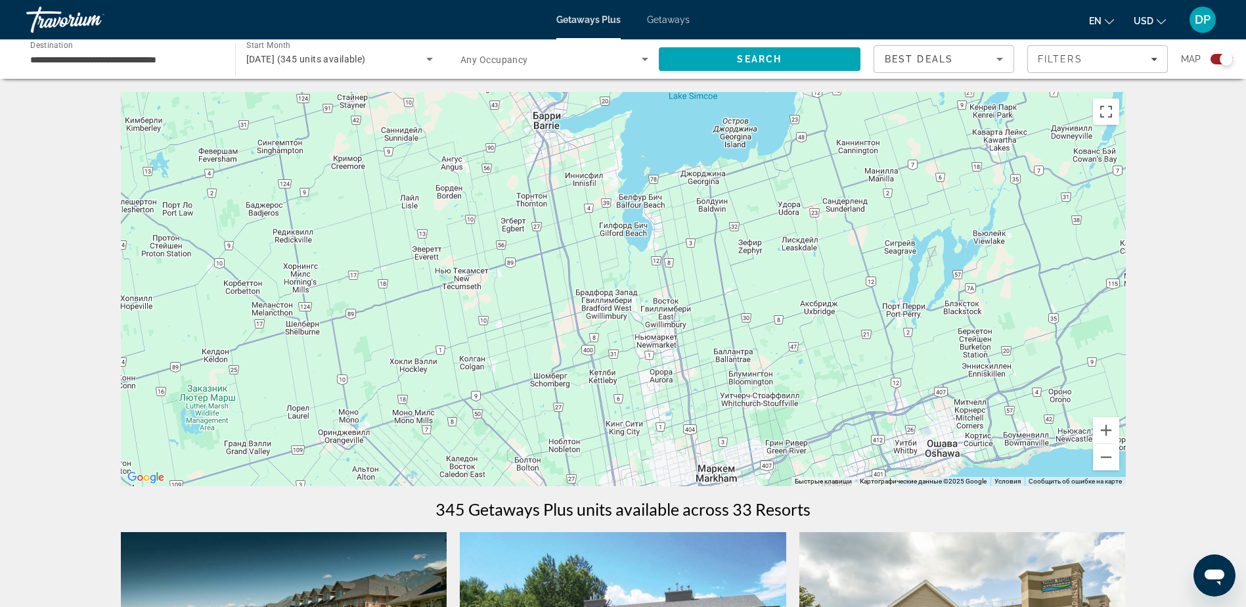
drag, startPoint x: 602, startPoint y: 271, endPoint x: 665, endPoint y: 319, distance: 79.1
click at [665, 319] on div "Чтобы активировать перетаскивание с помощью клавиатуры, нажмите Alt + Ввод. Пос…" at bounding box center [623, 289] width 1005 height 394
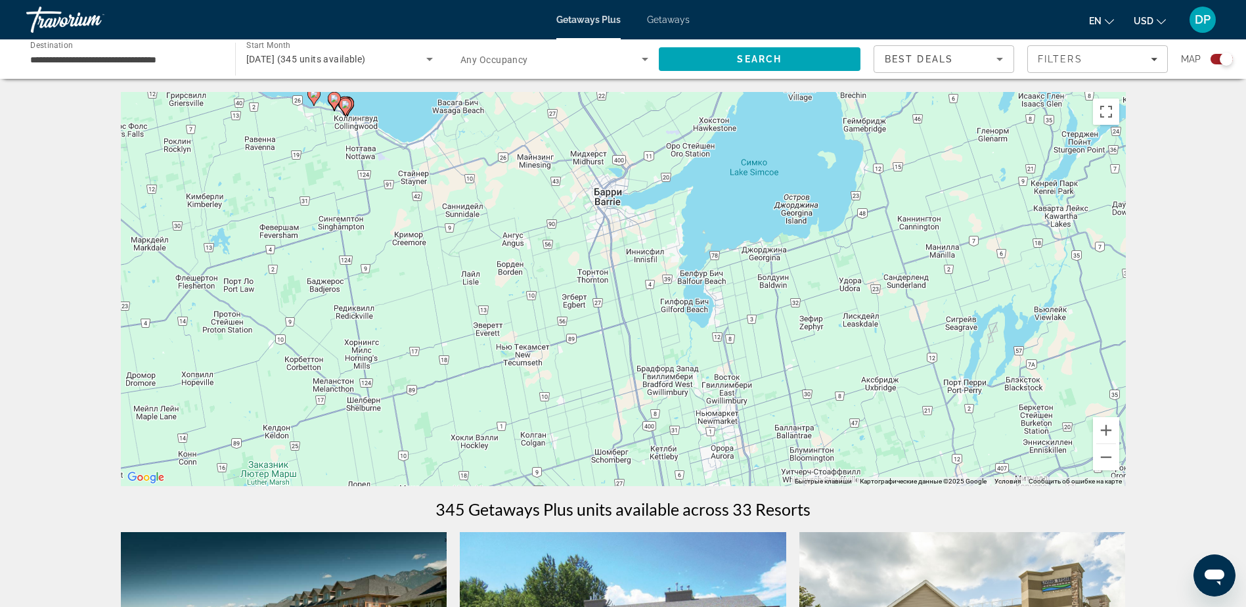
drag, startPoint x: 489, startPoint y: 255, endPoint x: 551, endPoint y: 333, distance: 99.1
click at [551, 333] on div "Чтобы активировать перетаскивание с помощью клавиатуры, нажмите Alt + Ввод. Пос…" at bounding box center [623, 289] width 1005 height 394
